Goal: Task Accomplishment & Management: Manage account settings

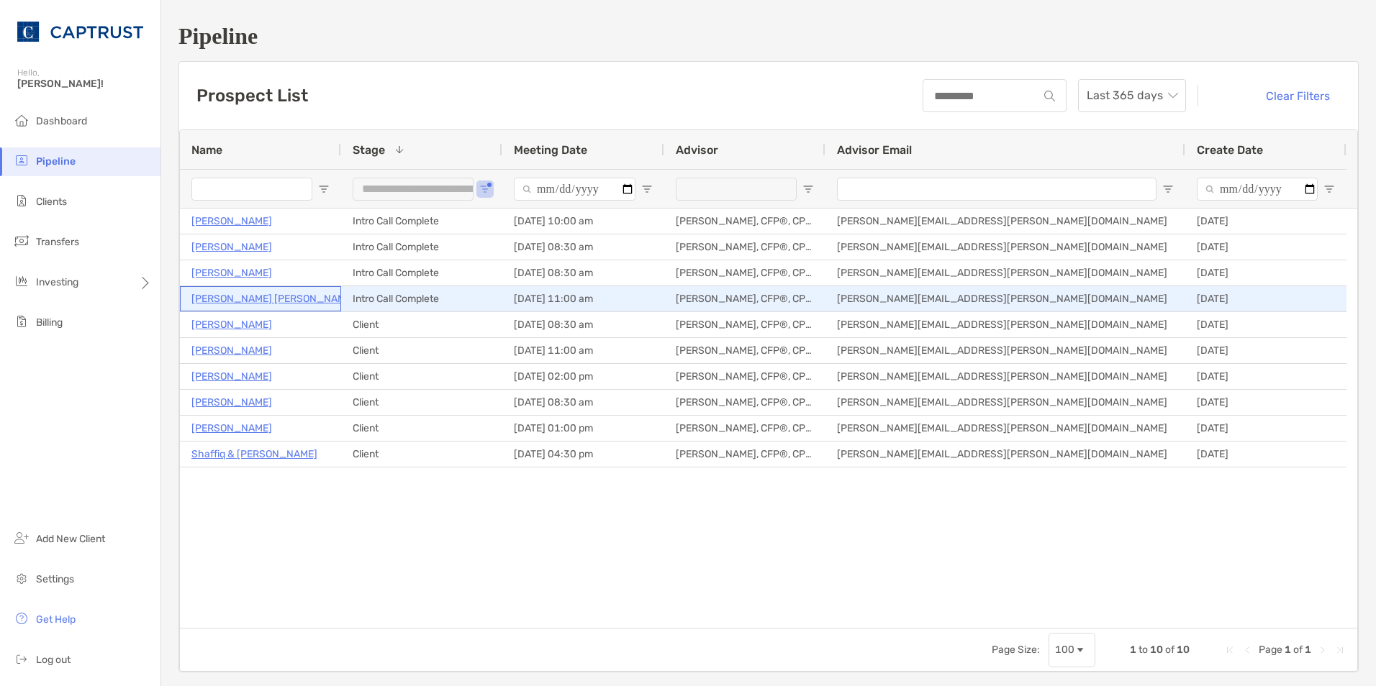
click at [224, 299] on p "[PERSON_NAME] [PERSON_NAME]" at bounding box center [272, 299] width 163 height 18
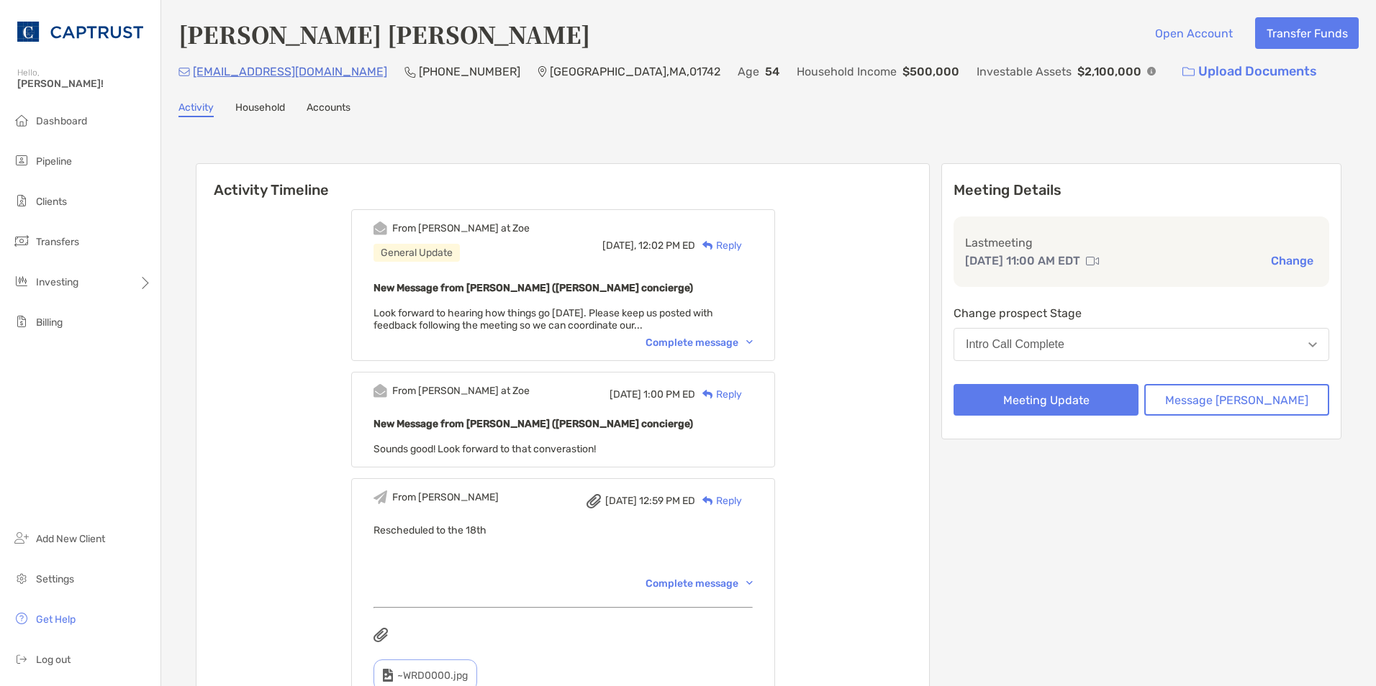
click at [1164, 338] on button "Intro Call Complete" at bounding box center [1141, 344] width 376 height 33
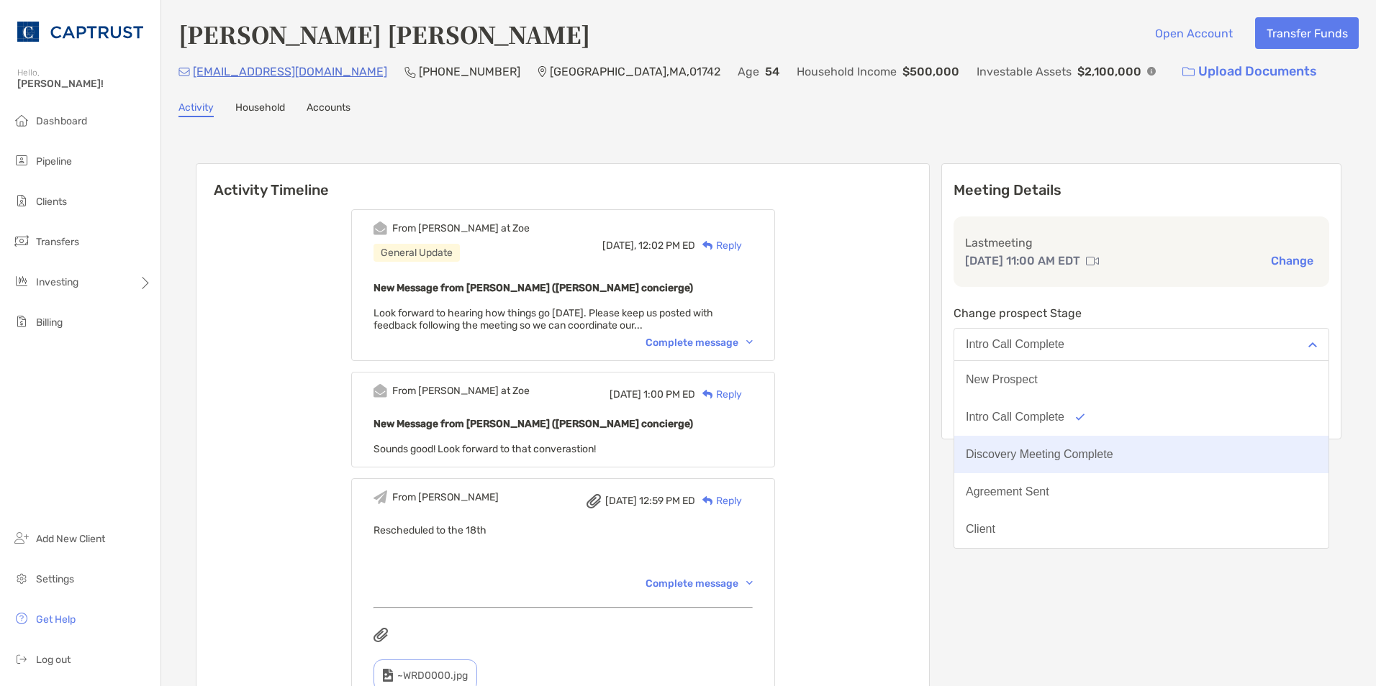
click at [1164, 452] on button "Discovery Meeting Complete" at bounding box center [1141, 454] width 374 height 37
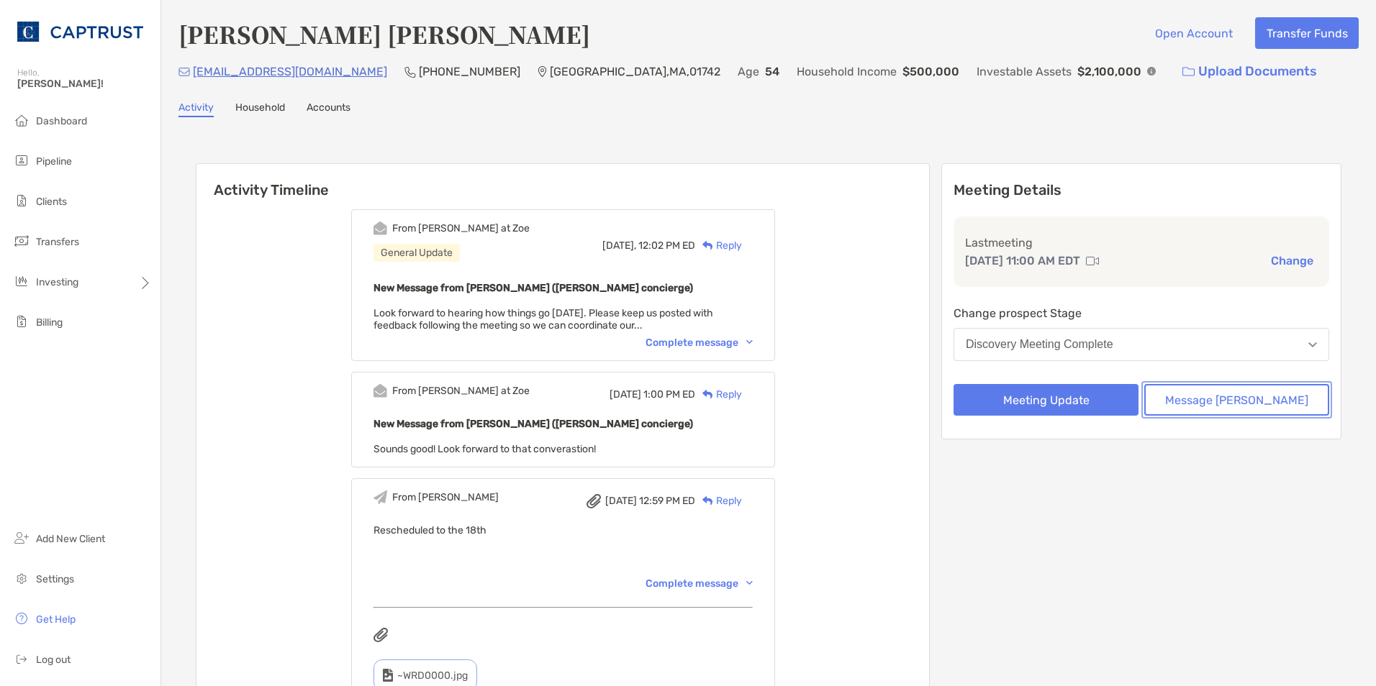
click at [1221, 403] on button "Message Zoe" at bounding box center [1236, 400] width 185 height 32
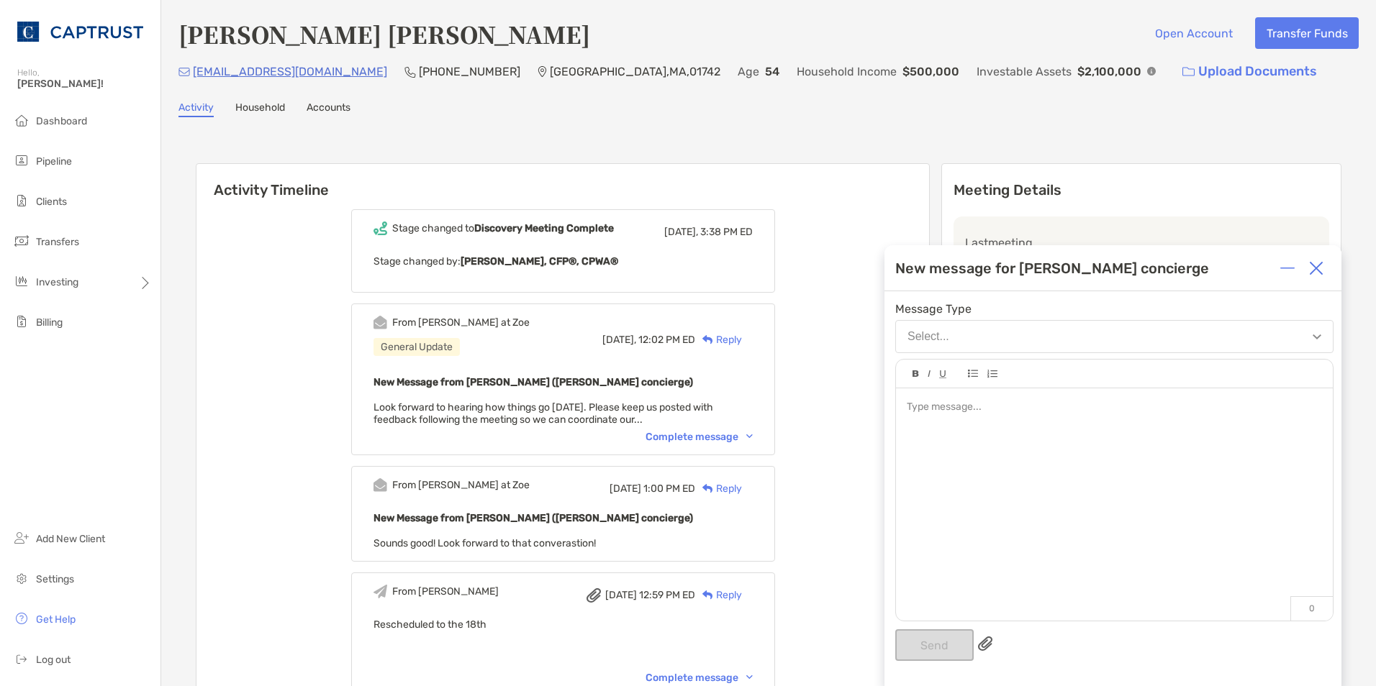
click at [1007, 430] on div at bounding box center [1114, 498] width 437 height 218
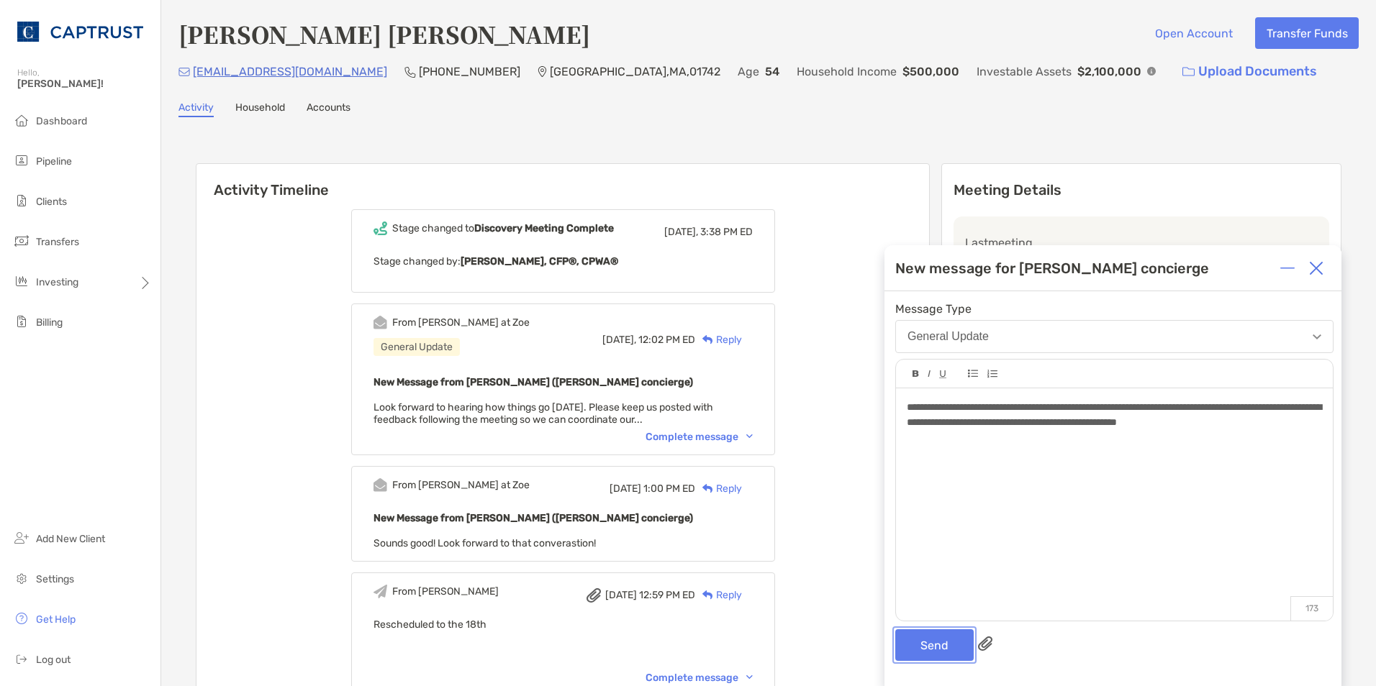
click at [938, 637] on button "Send" at bounding box center [934, 646] width 78 height 32
